Goal: Register for event/course

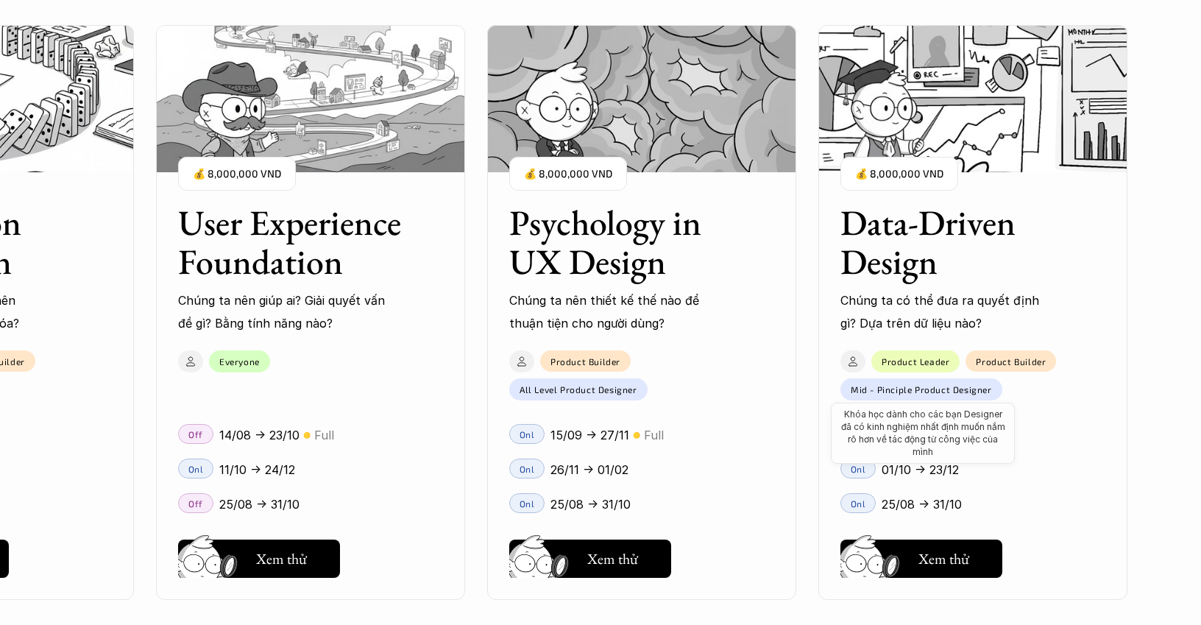
scroll to position [1584, 0]
click at [278, 568] on div "User Interface Foundation Digital product đúng quy chuẩn được thiết kế thế nào?…" at bounding box center [601, 312] width 1054 height 625
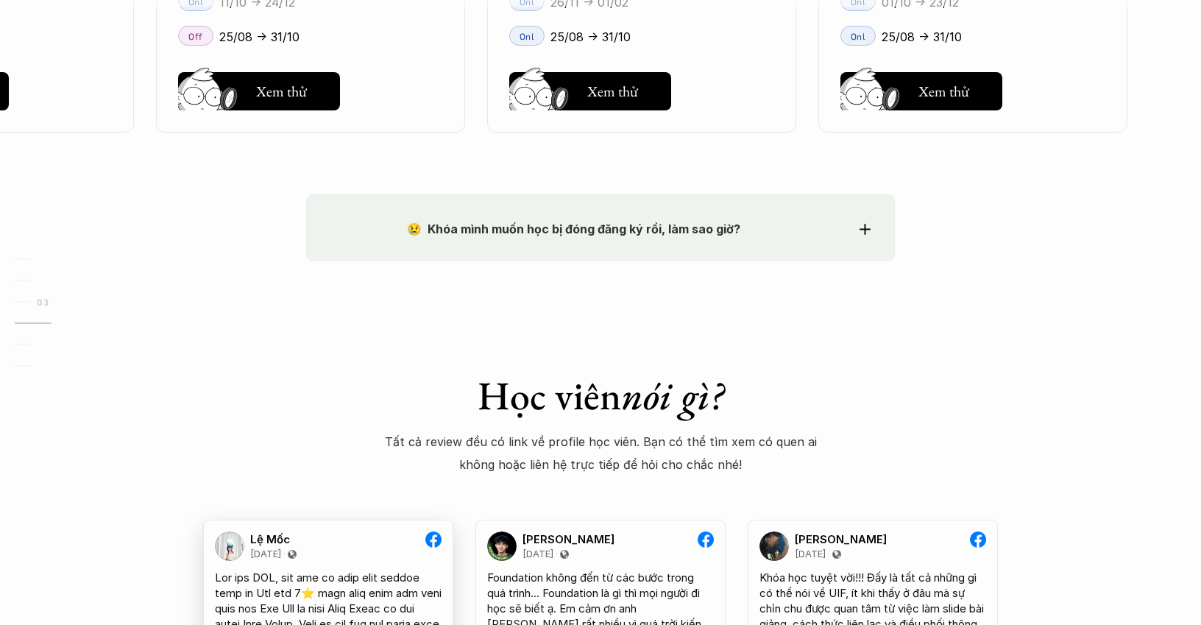
scroll to position [2402, 0]
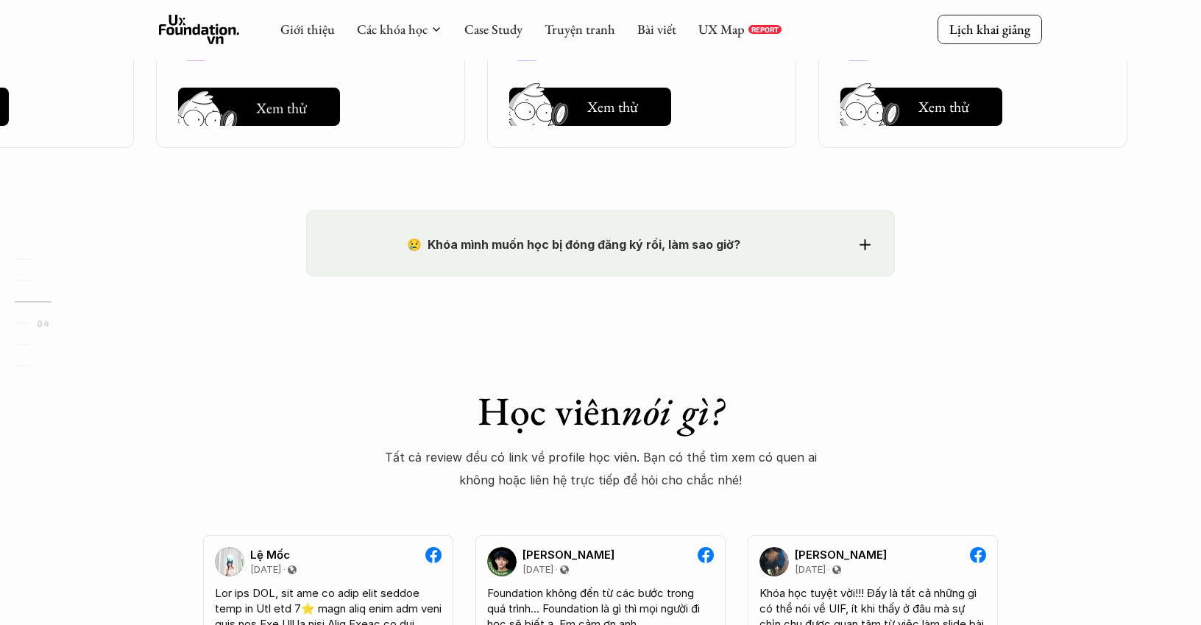
click at [263, 118] on h5 "Xem thử" at bounding box center [283, 108] width 54 height 21
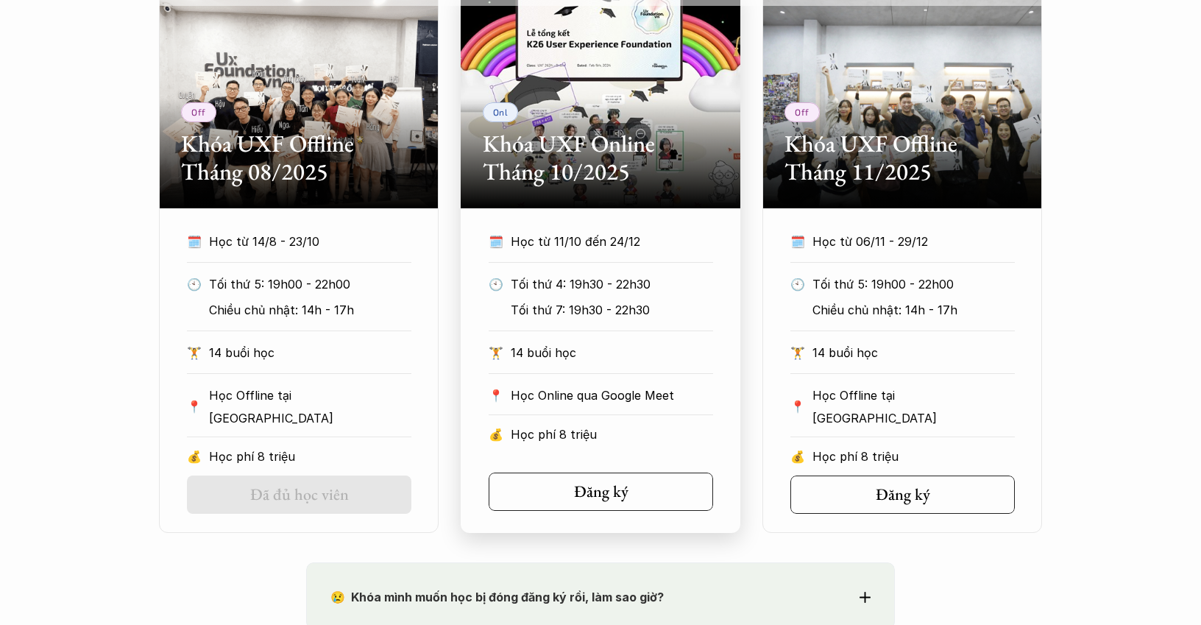
scroll to position [734, 0]
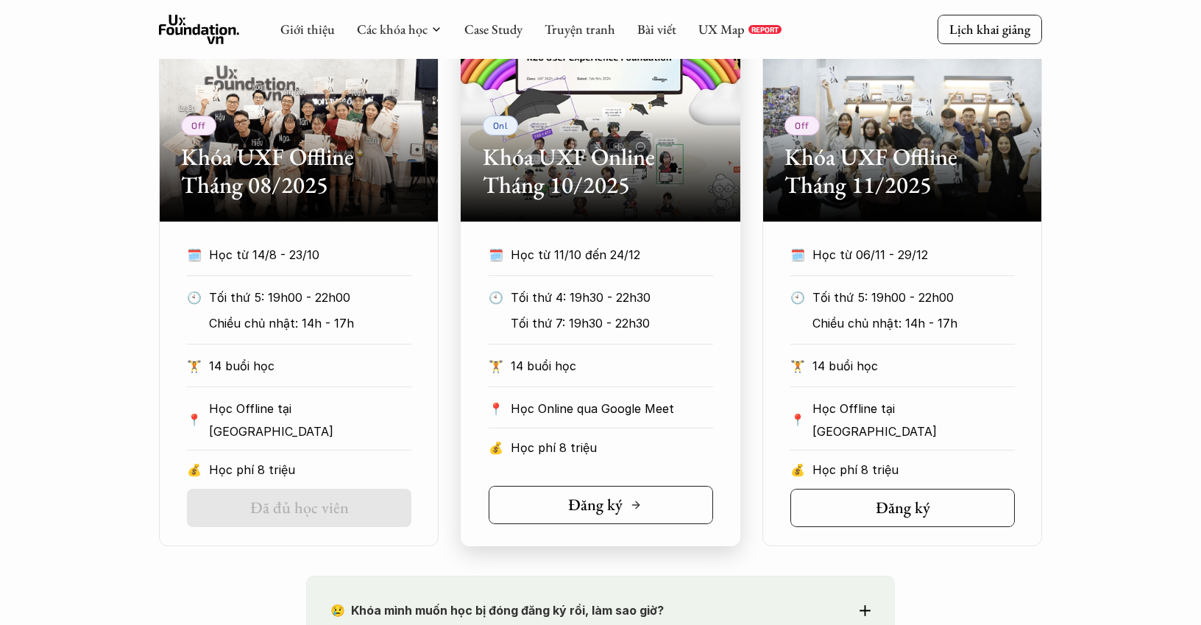
click at [624, 512] on div "Đăng ký" at bounding box center [605, 504] width 74 height 19
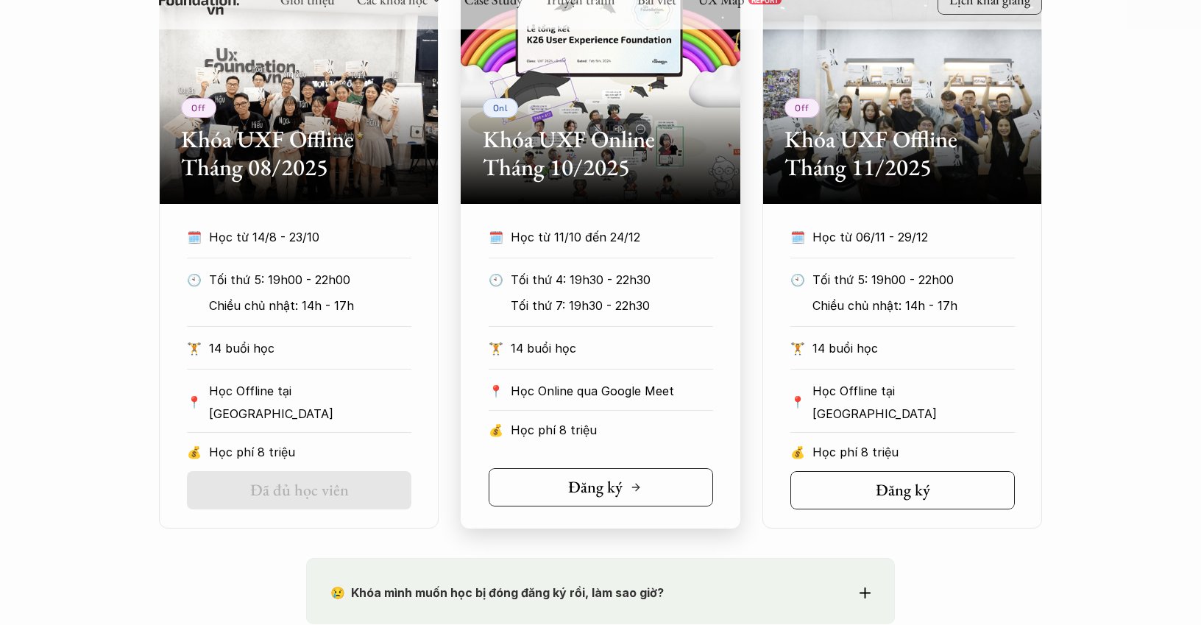
scroll to position [755, 0]
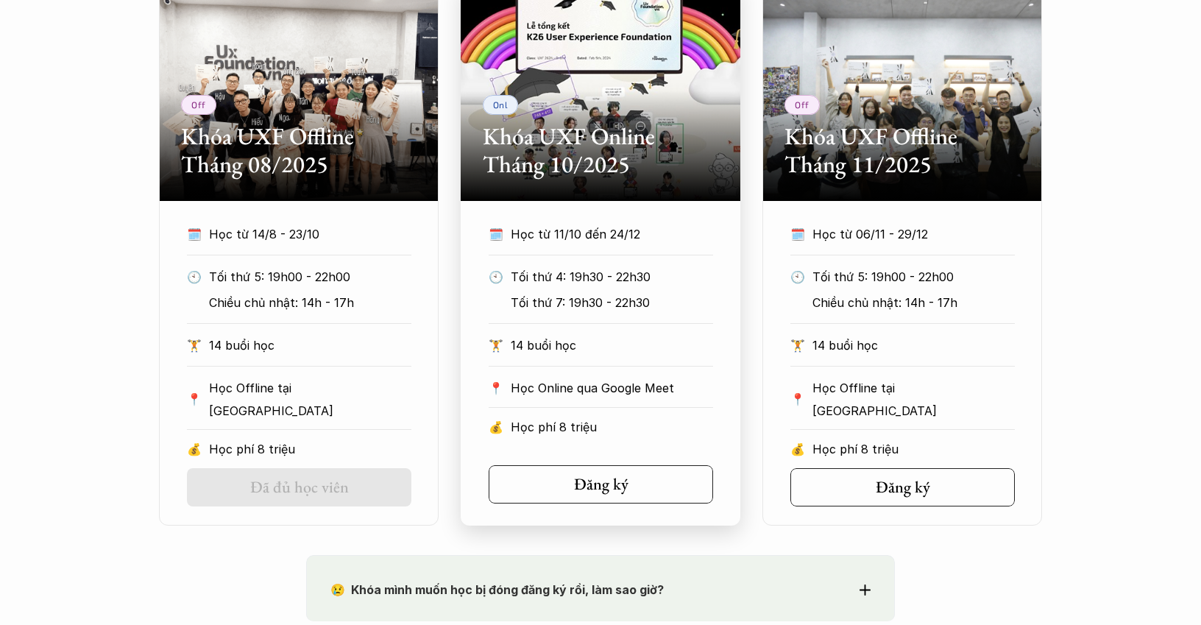
click at [579, 512] on section "Onl Khóa UXF Online Tháng 10/2025 🗓️ Học từ 11/10 đến 24/12 🕙 Tối thứ 4: 19h30 …" at bounding box center [601, 253] width 280 height 546
click at [576, 475] on h5 "Đăng ký" at bounding box center [595, 484] width 54 height 19
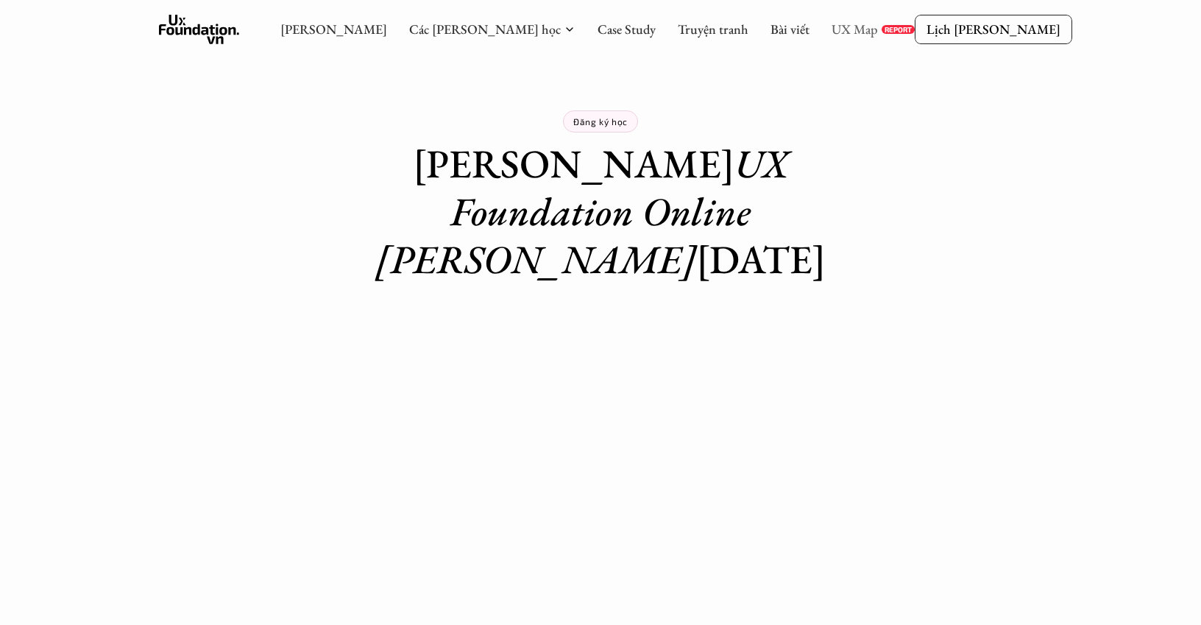
click at [832, 24] on link "UX Map" at bounding box center [855, 29] width 46 height 17
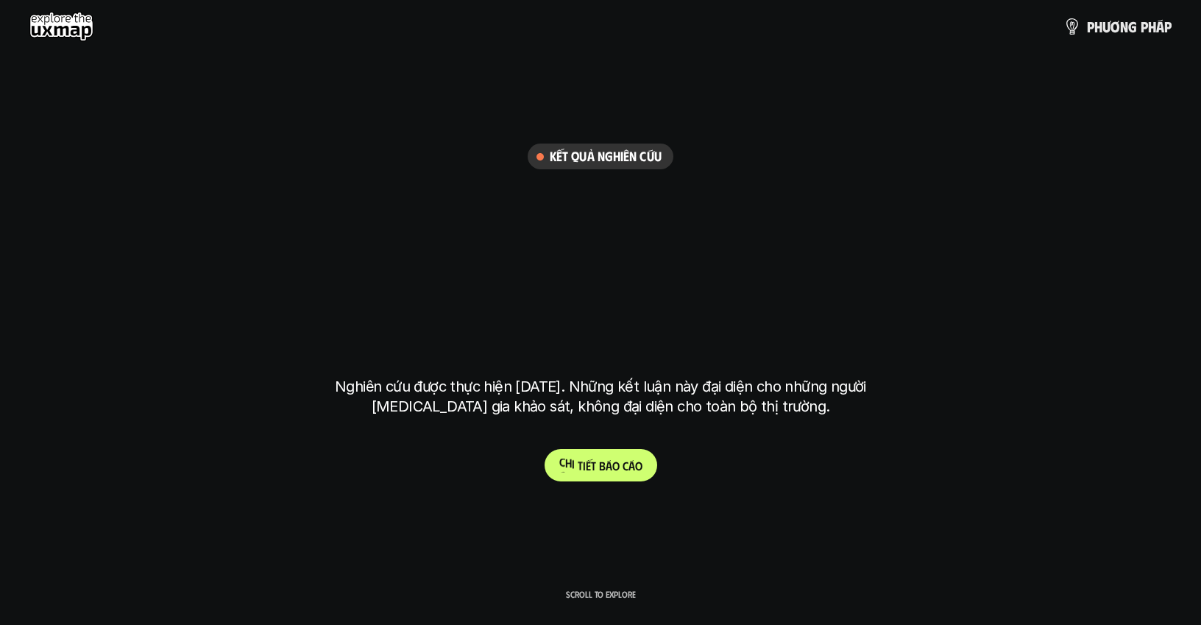
click at [584, 471] on p "C h i t i ế t b á o c á o" at bounding box center [601, 466] width 83 height 14
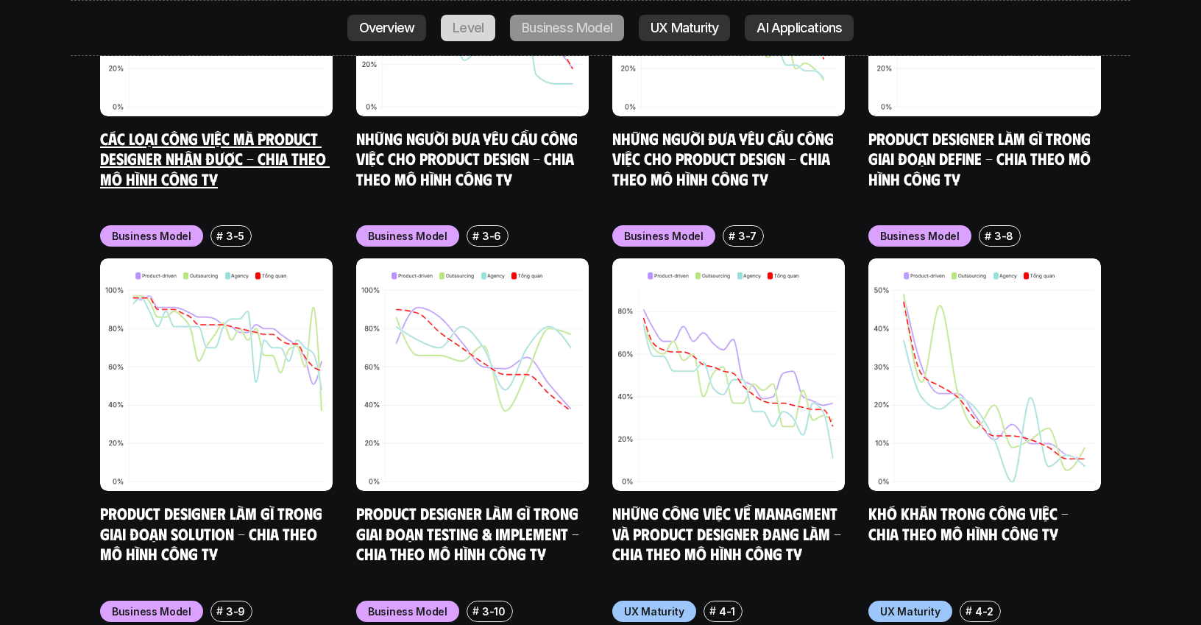
scroll to position [6495, 0]
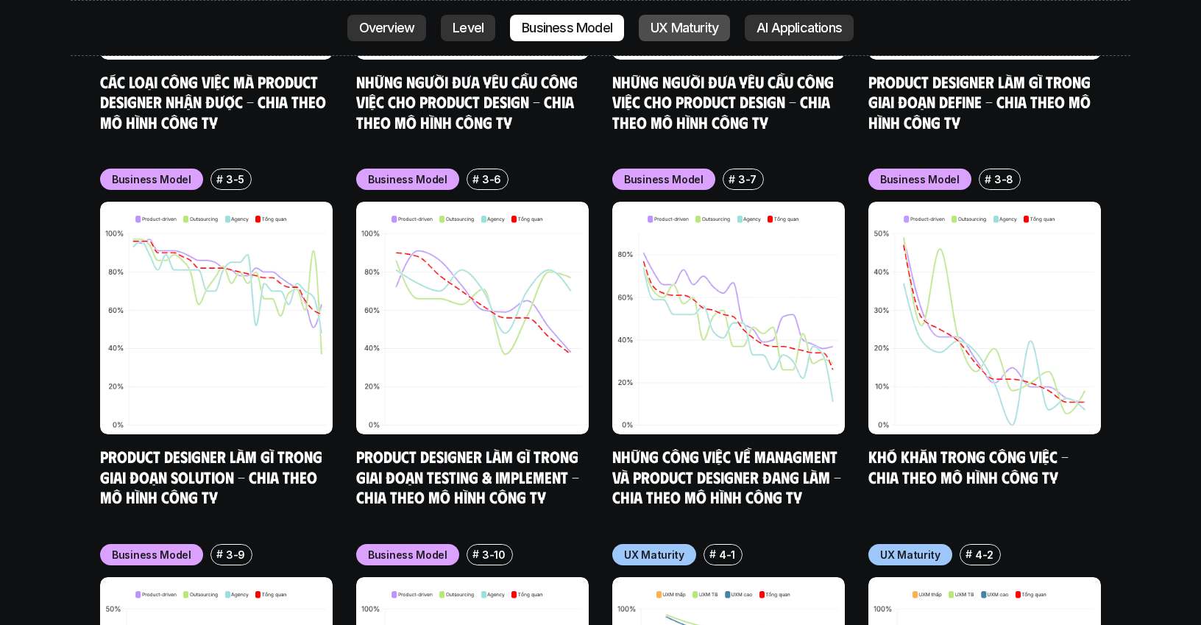
click at [687, 25] on p "UX Maturity" at bounding box center [685, 28] width 68 height 15
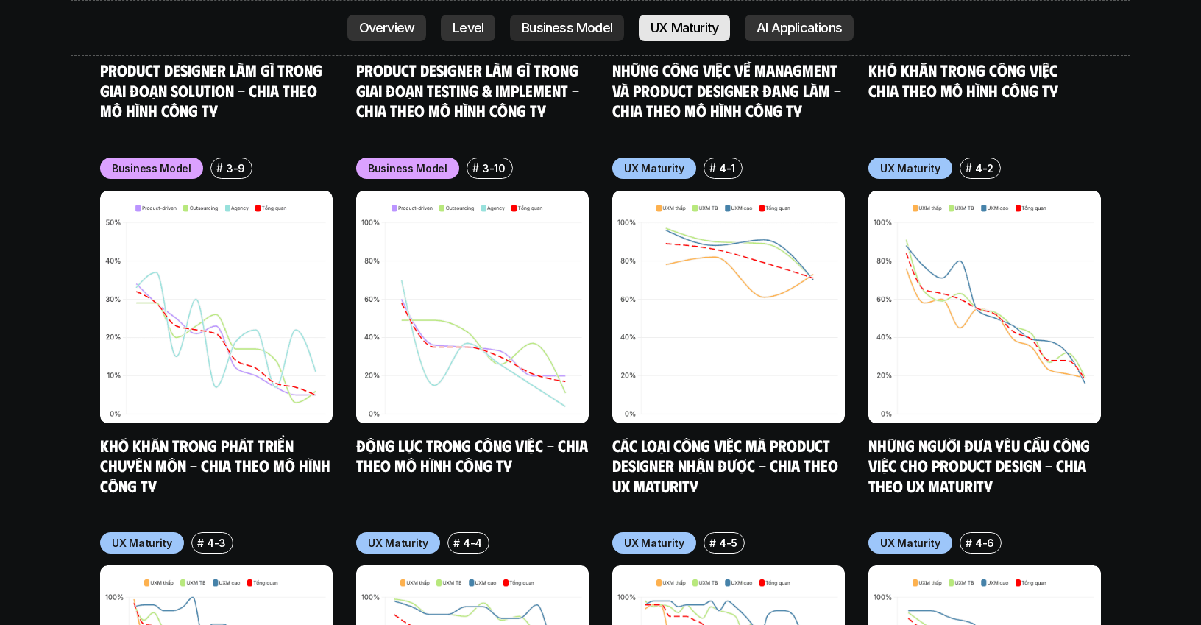
scroll to position [6901, 0]
